Goal: Information Seeking & Learning: Understand process/instructions

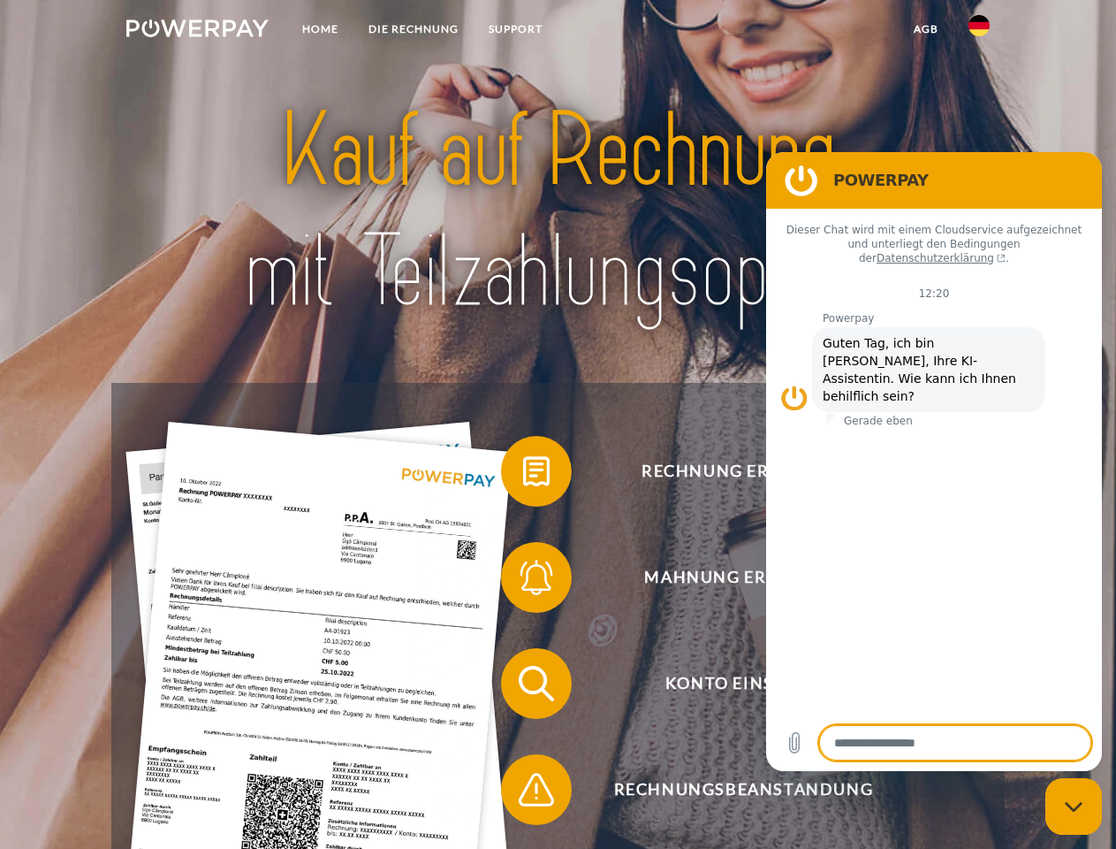
click at [197, 31] on img at bounding box center [197, 28] width 142 height 18
click at [979, 31] on img at bounding box center [979, 25] width 21 height 21
click at [925, 29] on link "agb" at bounding box center [926, 29] width 55 height 32
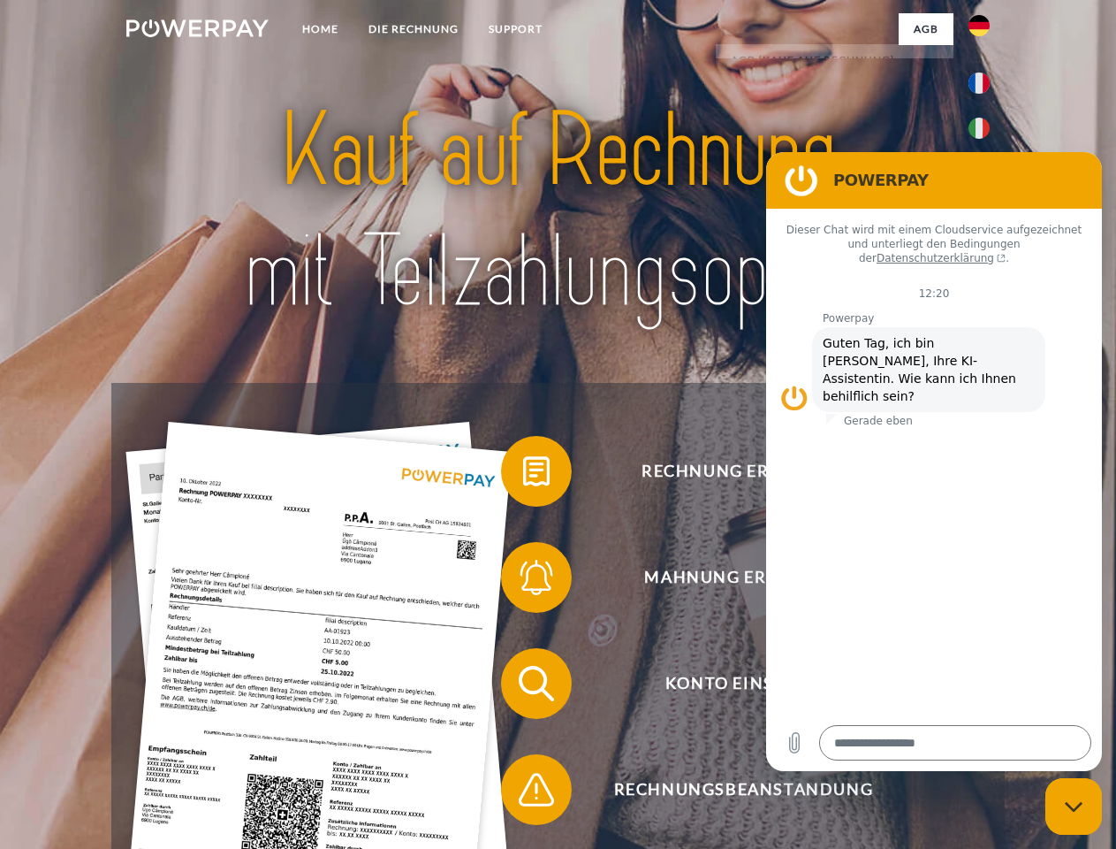
click at [523, 475] on span at bounding box center [510, 471] width 88 height 88
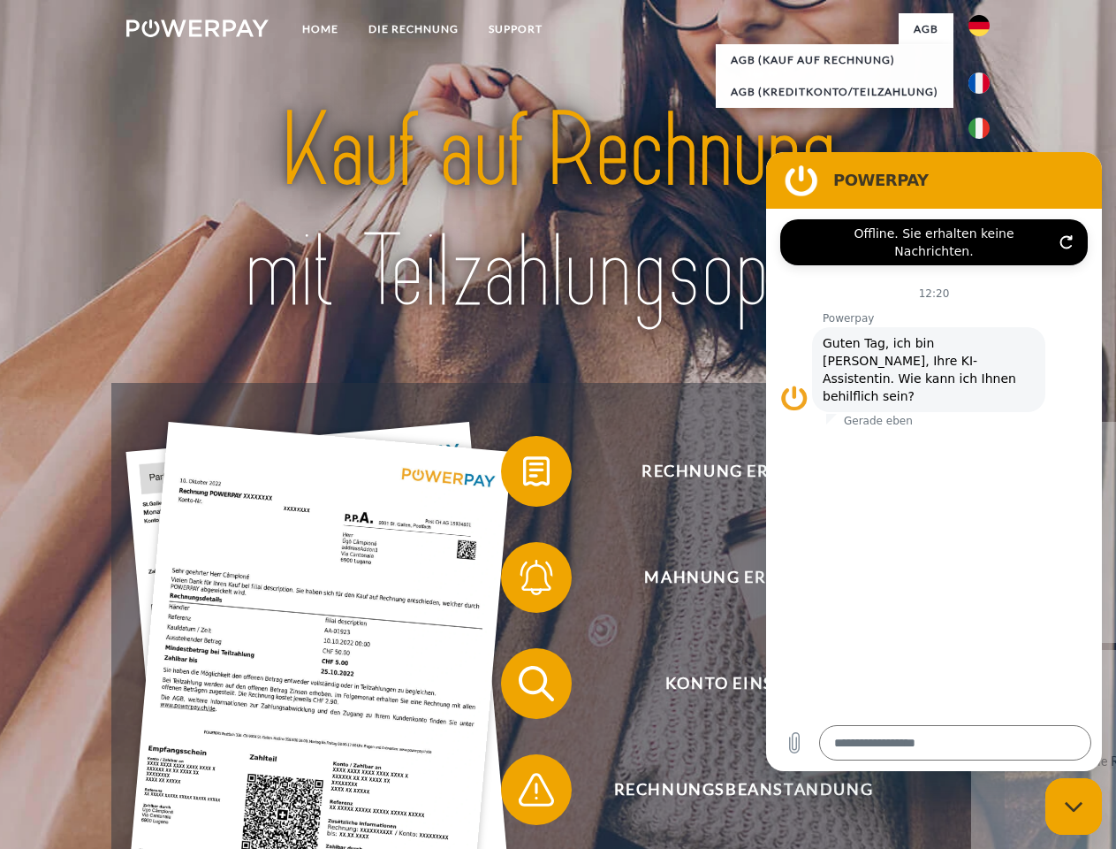
click at [523, 581] on div "Rechnung erhalten? Mahnung erhalten? Konto einsehen" at bounding box center [557, 736] width 893 height 707
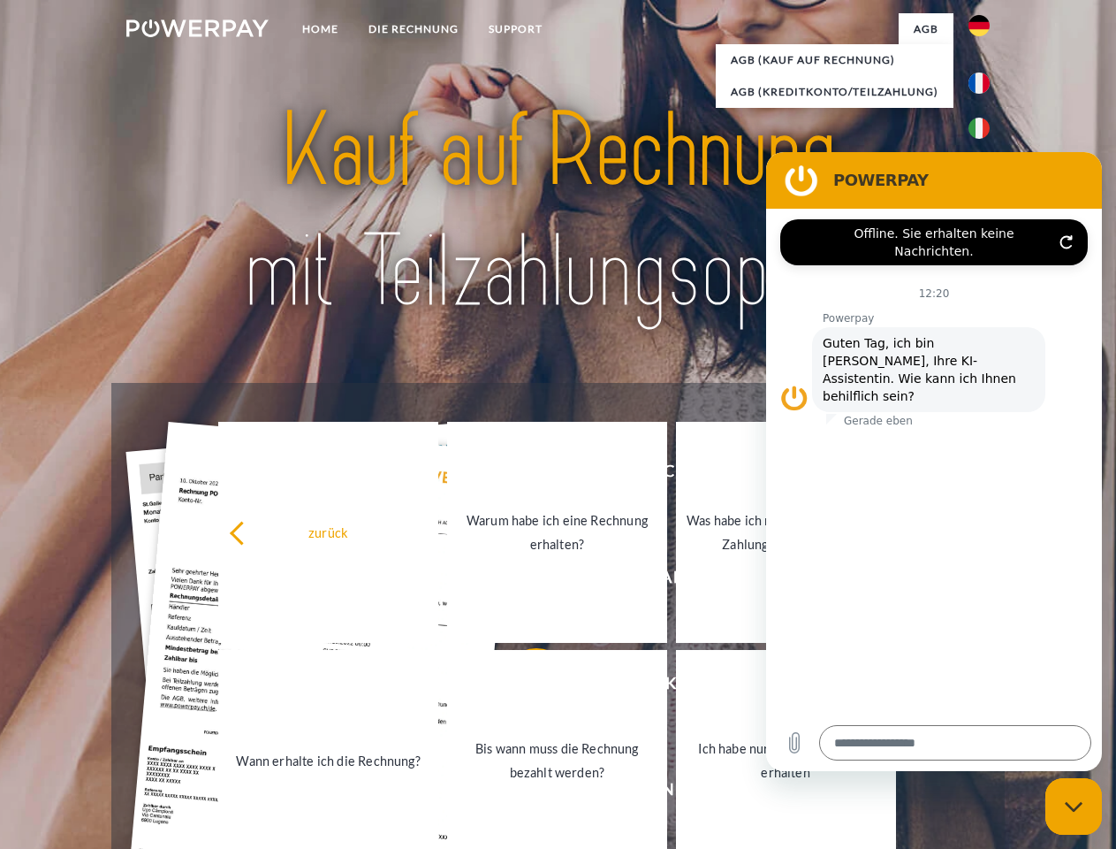
click at [523, 687] on link "Bis wann muss die Rechnung bezahlt werden?" at bounding box center [557, 760] width 220 height 221
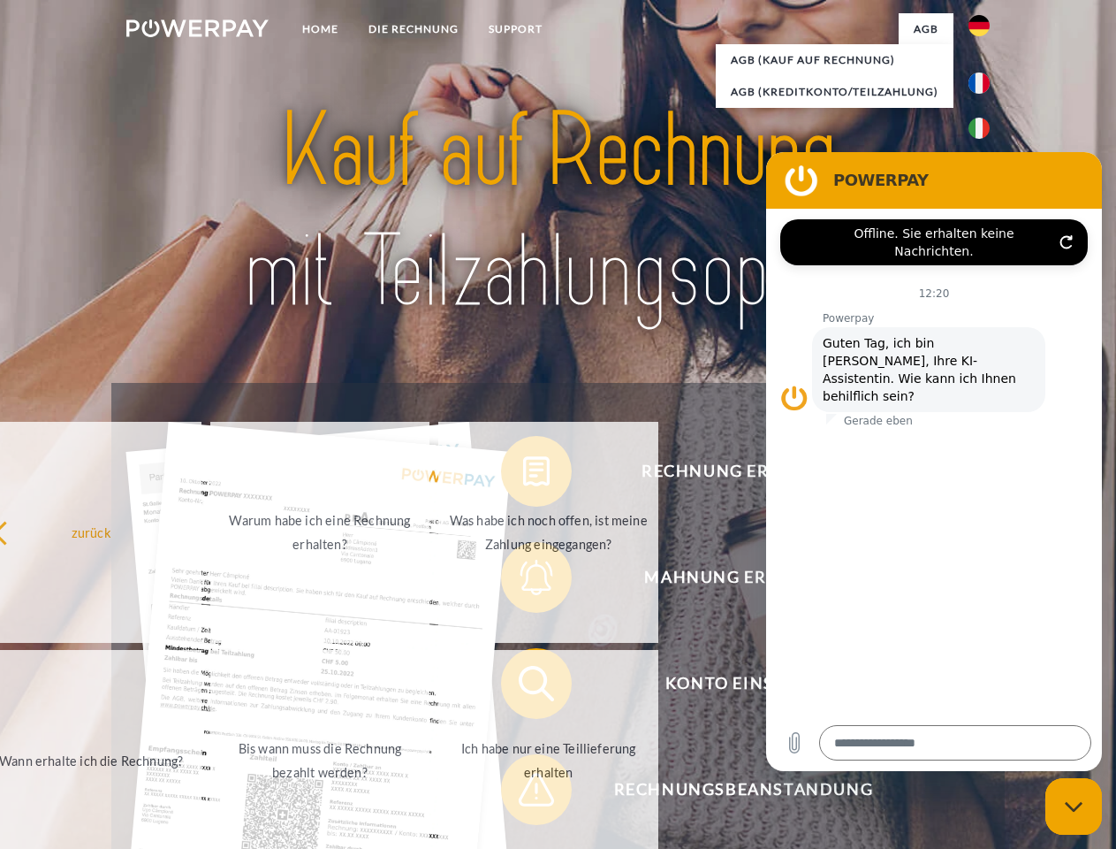
click at [523, 793] on span at bounding box center [510, 789] width 88 height 88
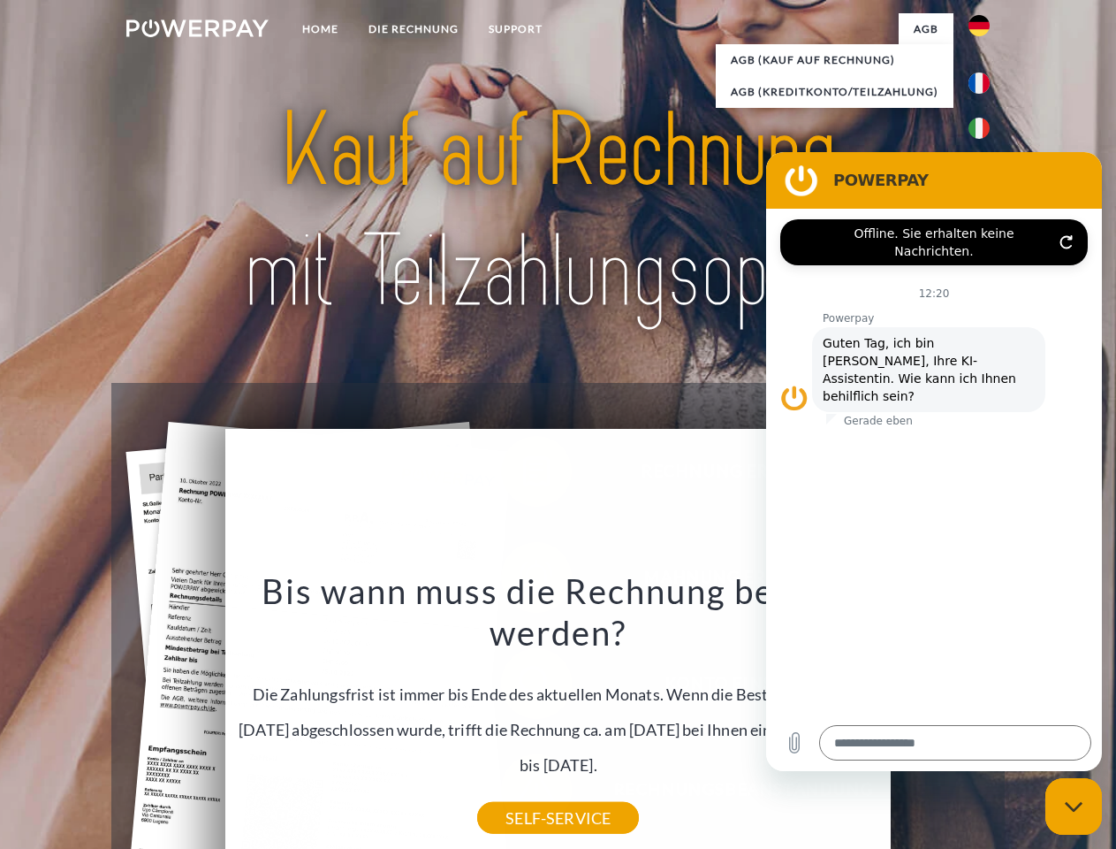
click at [1074, 806] on icon "Messaging-Fenster schließen" at bounding box center [1074, 806] width 19 height 11
type textarea "*"
